Goal: Use online tool/utility: Utilize a website feature to perform a specific function

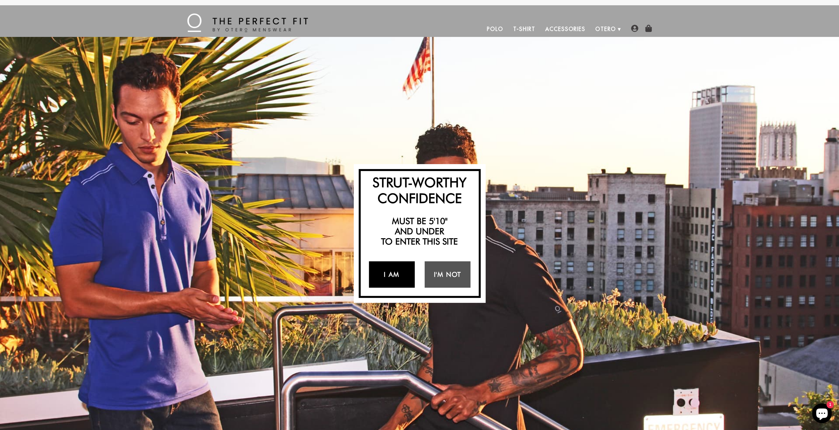
click at [391, 275] on link "I Am" at bounding box center [392, 274] width 46 height 26
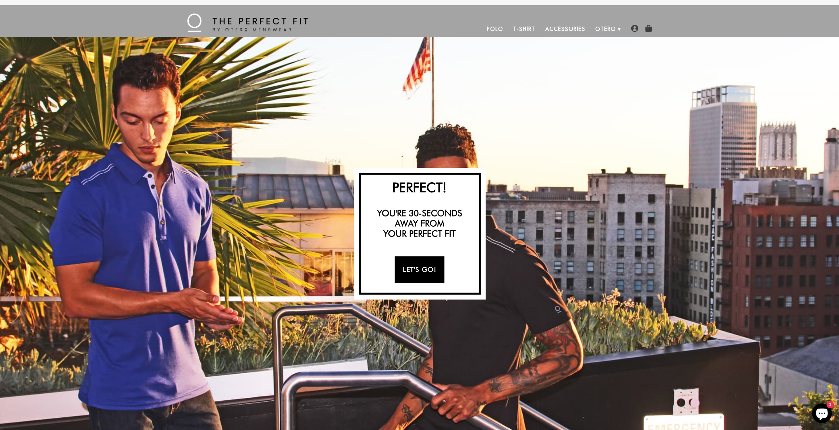
click at [408, 273] on link "Let's Go!" at bounding box center [420, 270] width 50 height 26
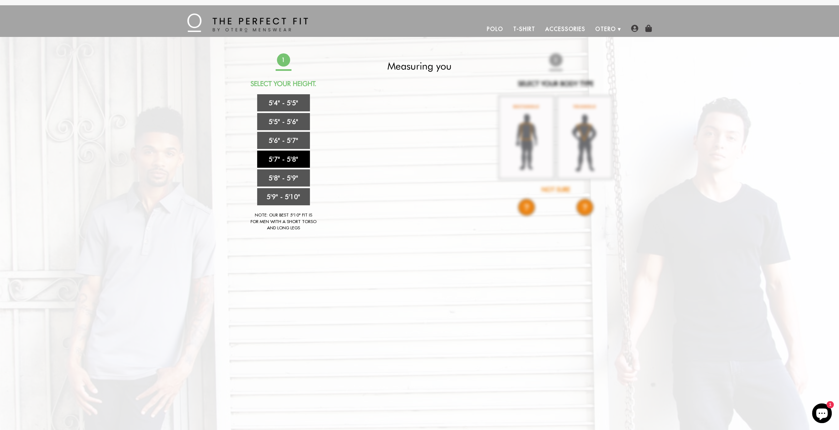
click at [289, 157] on link "5'7" - 5'8"" at bounding box center [283, 159] width 53 height 17
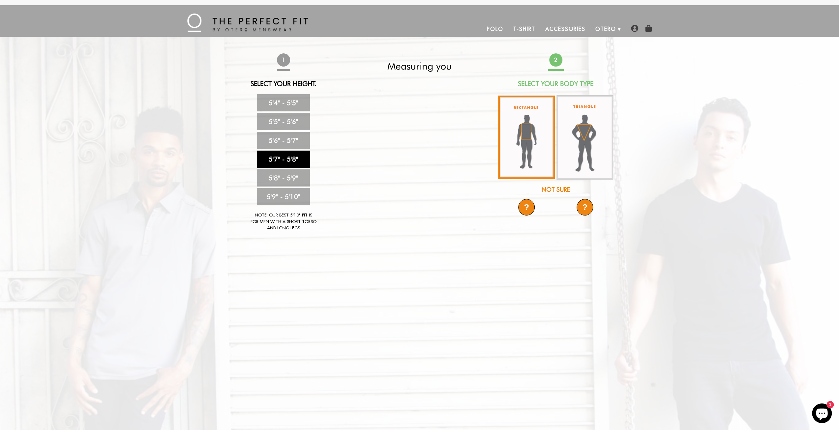
click at [528, 137] on img at bounding box center [526, 137] width 57 height 83
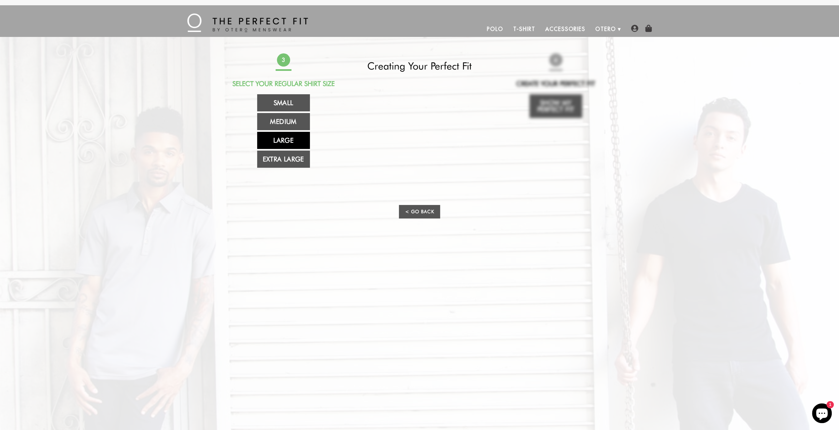
click at [289, 137] on link "Large" at bounding box center [283, 140] width 53 height 17
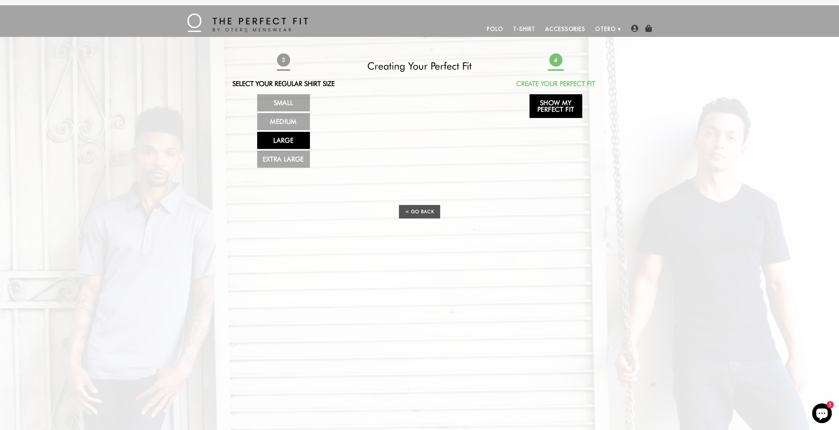
click at [552, 106] on link "Show My Perfect Fit" at bounding box center [556, 106] width 53 height 24
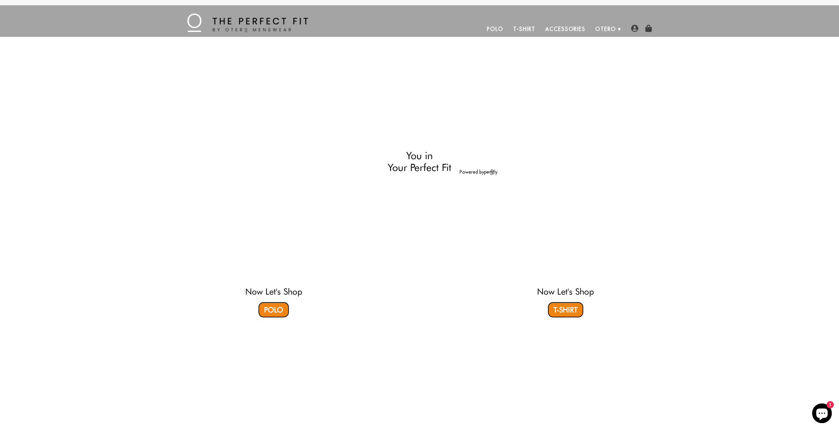
select select "57-58"
select select "L"
